Goal: Manage account settings

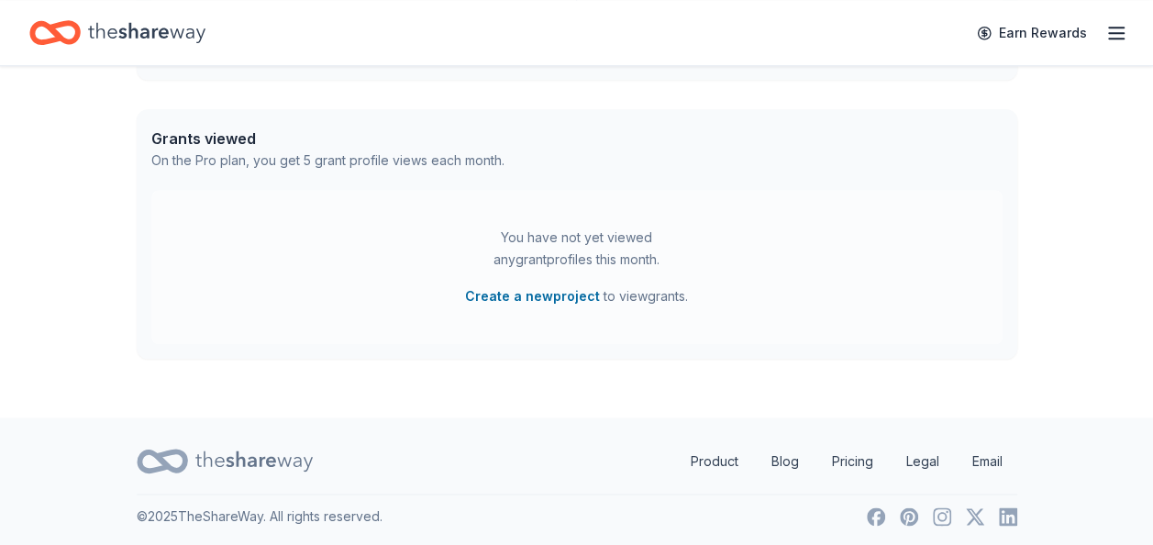
scroll to position [933, 0]
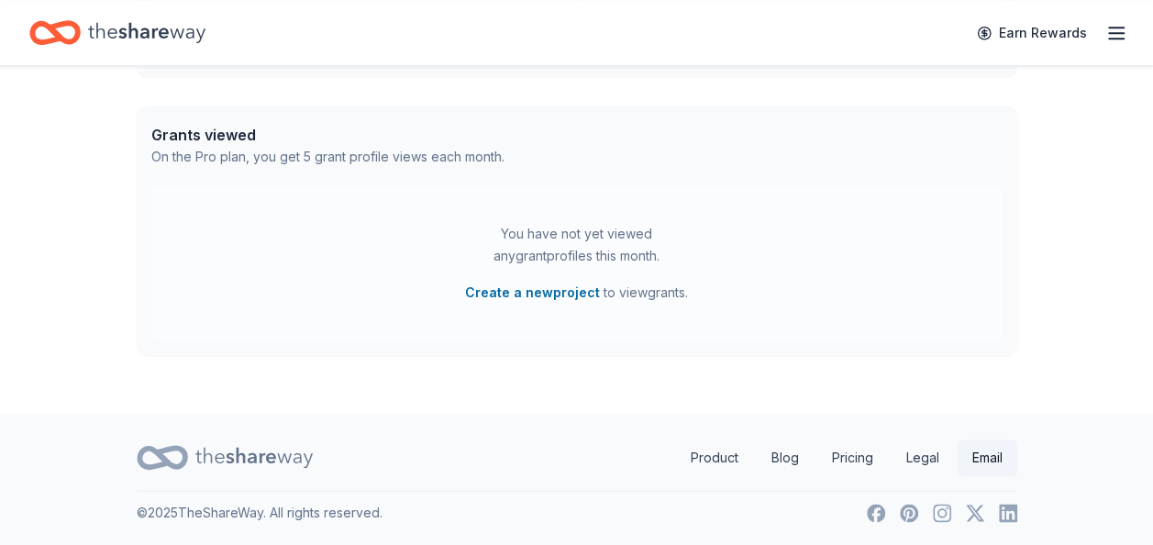
click at [993, 459] on link "Email" at bounding box center [988, 457] width 60 height 37
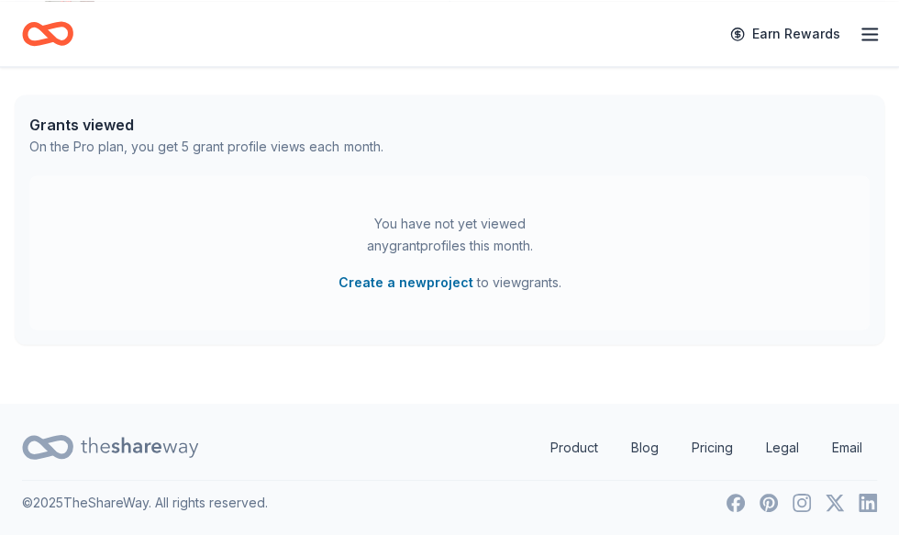
scroll to position [914, 0]
click at [853, 445] on link "Email" at bounding box center [847, 447] width 60 height 37
click at [844, 447] on link "Email" at bounding box center [847, 447] width 60 height 37
click at [844, 439] on link "Email" at bounding box center [847, 447] width 60 height 37
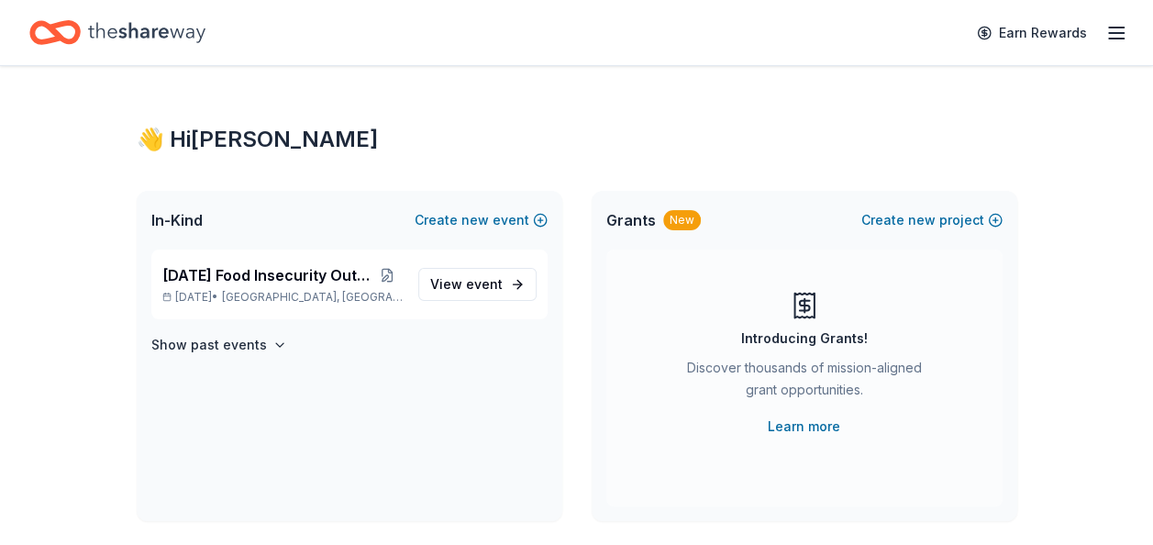
click at [1112, 35] on icon "button" at bounding box center [1116, 33] width 22 height 22
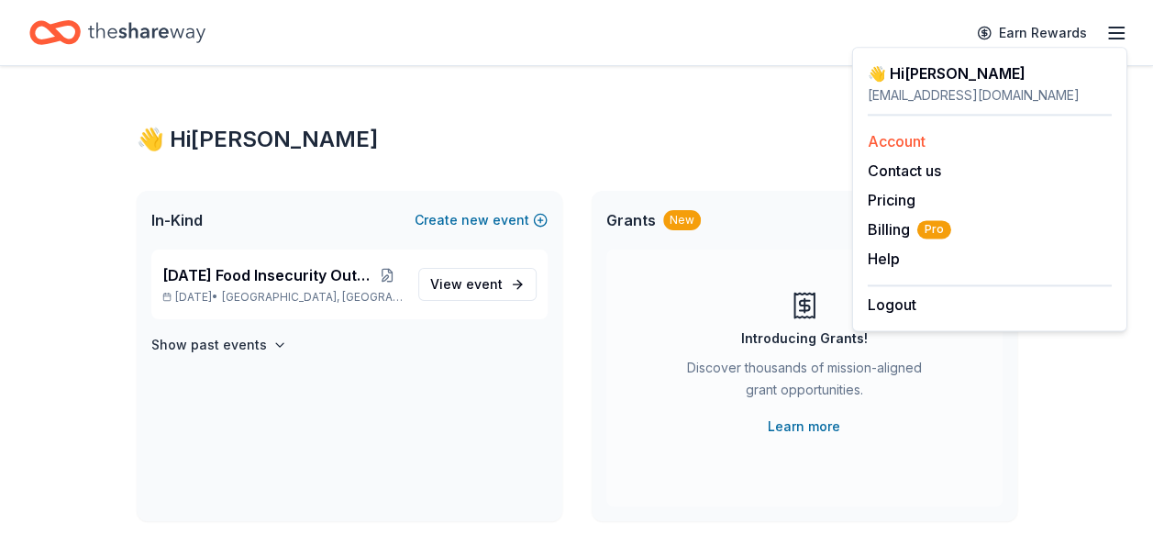
click at [912, 147] on link "Account" at bounding box center [897, 141] width 58 height 18
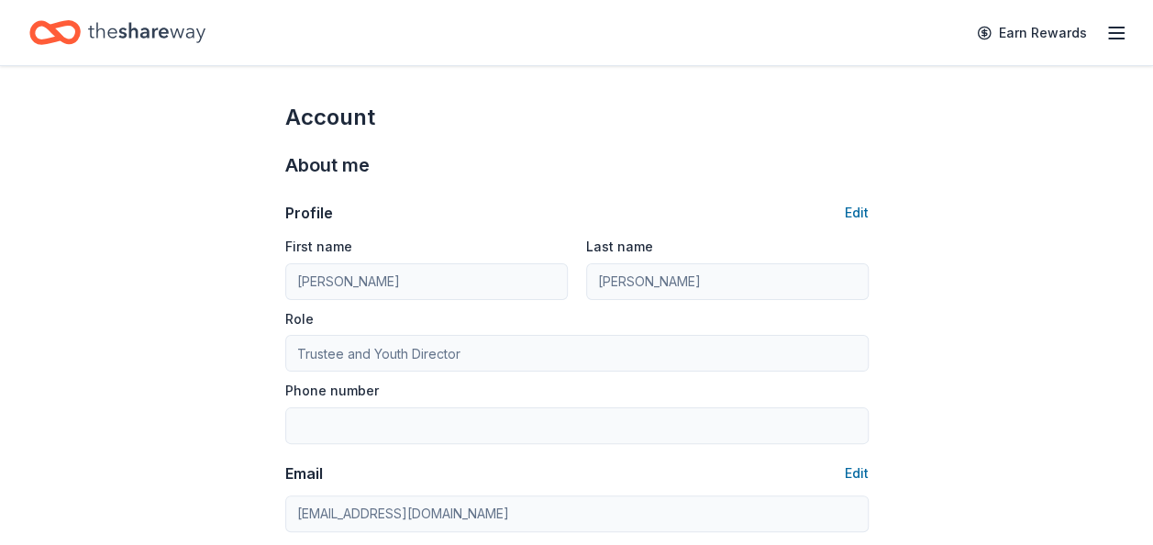
click at [1119, 45] on div "Earn Rewards" at bounding box center [1046, 32] width 161 height 43
click at [1110, 35] on icon "button" at bounding box center [1116, 33] width 22 height 22
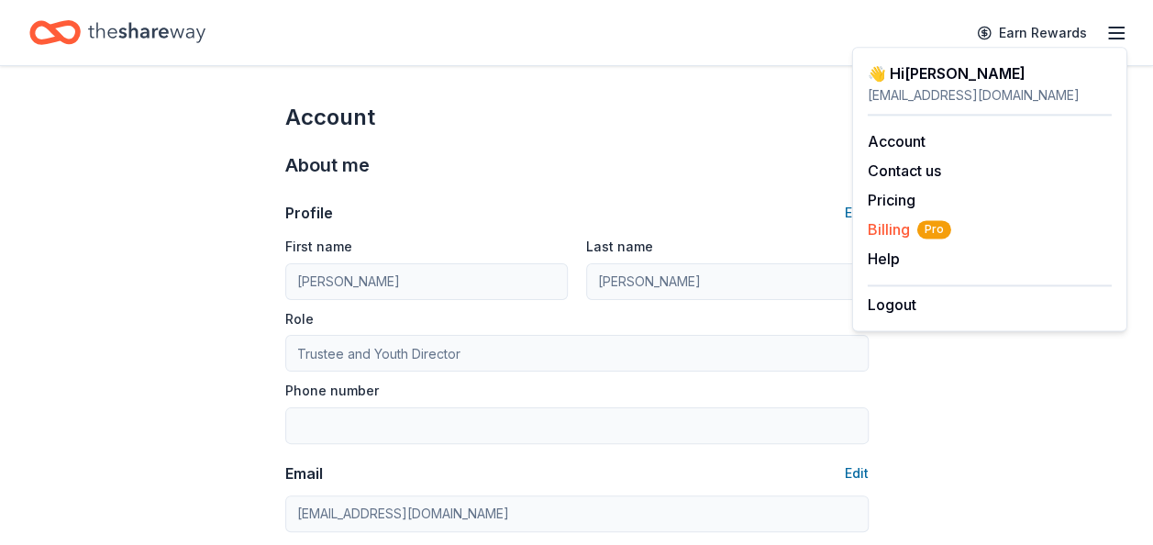
click at [892, 230] on span "Billing Pro" at bounding box center [909, 229] width 83 height 22
